Goal: Task Accomplishment & Management: Use online tool/utility

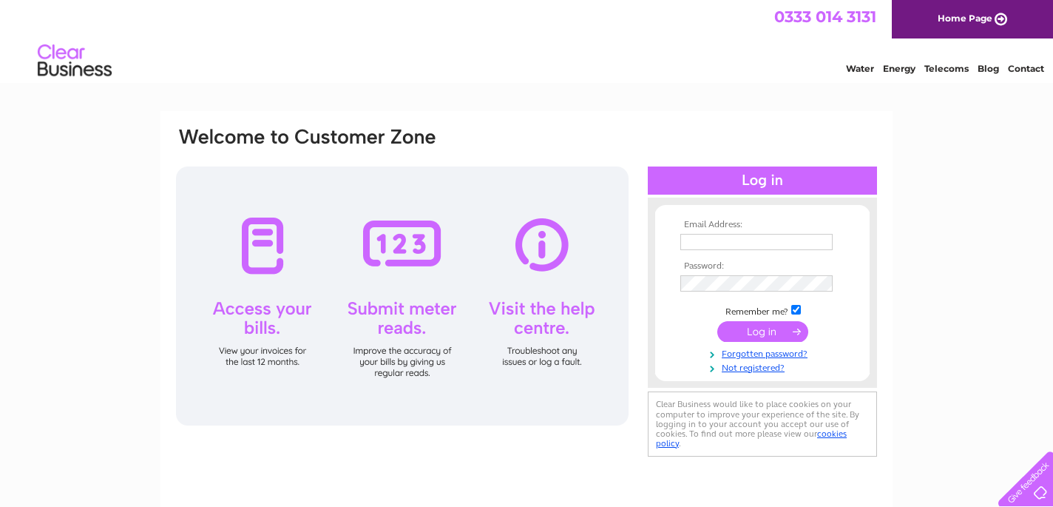
type input "info@tallavey.co.uk"
click at [766, 328] on input "submit" at bounding box center [763, 331] width 91 height 21
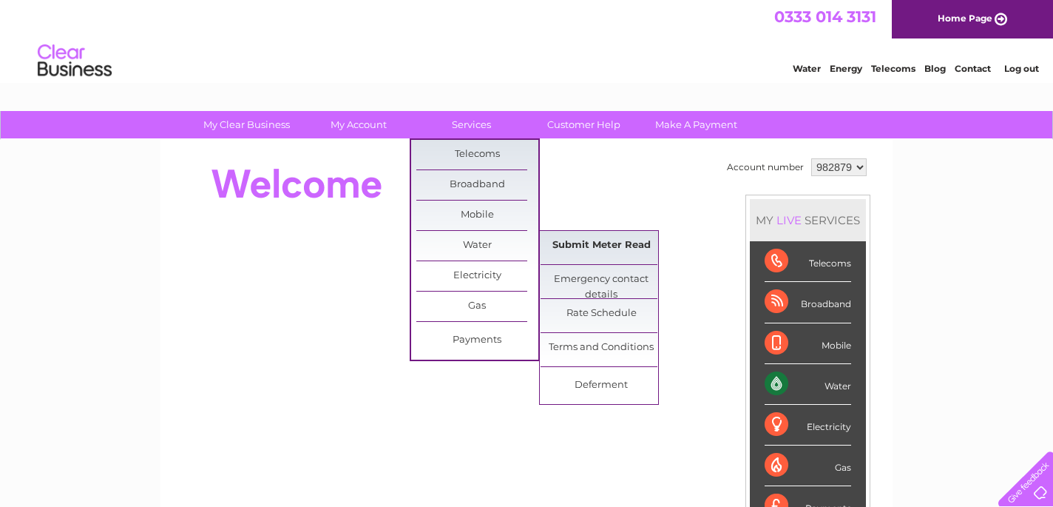
click at [607, 243] on link "Submit Meter Read" at bounding box center [602, 246] width 122 height 30
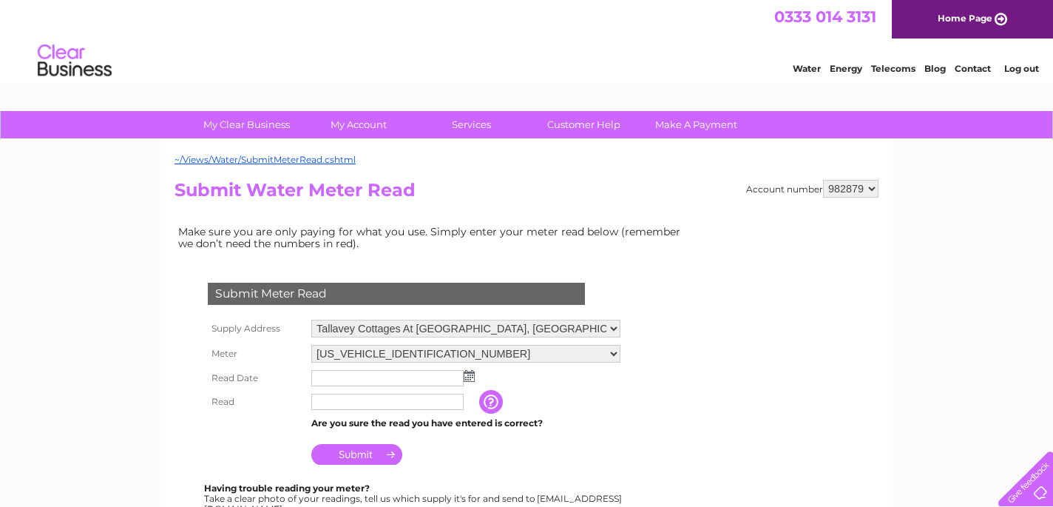
click at [468, 376] on img at bounding box center [469, 376] width 11 height 12
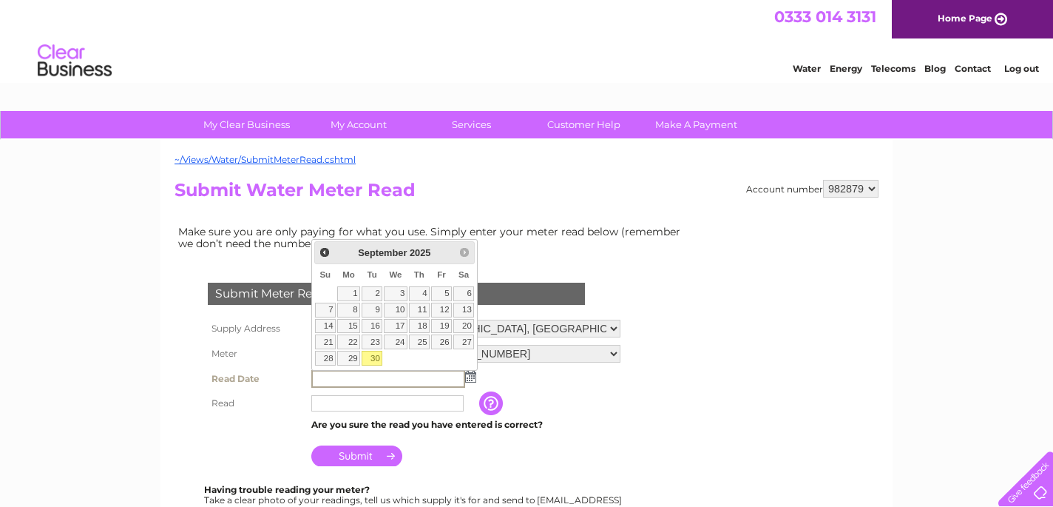
click at [374, 355] on link "30" at bounding box center [372, 358] width 21 height 15
type input "[DATE]"
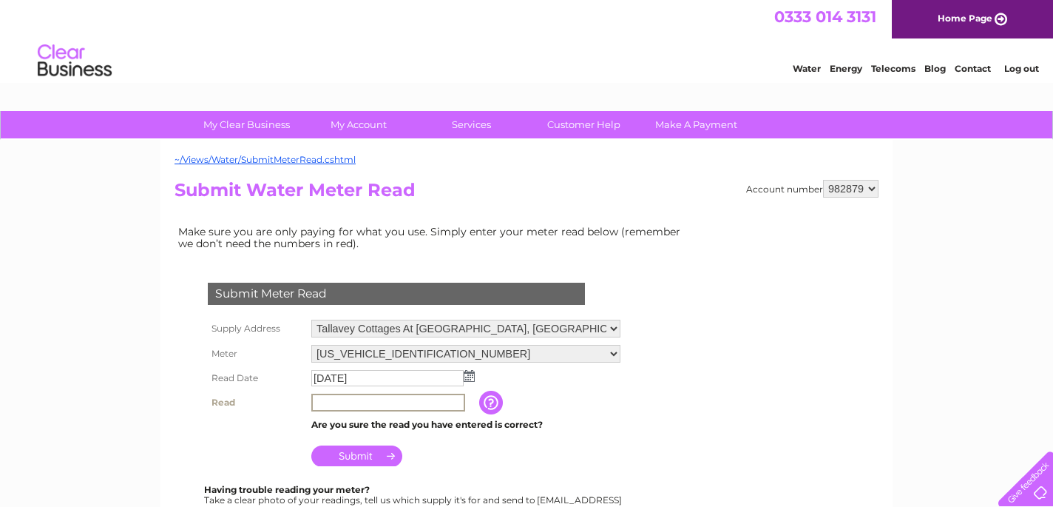
click at [368, 399] on input "text" at bounding box center [388, 403] width 154 height 18
type input "00444"
click at [374, 459] on input "Submit" at bounding box center [356, 455] width 91 height 21
